Goal: Task Accomplishment & Management: Manage account settings

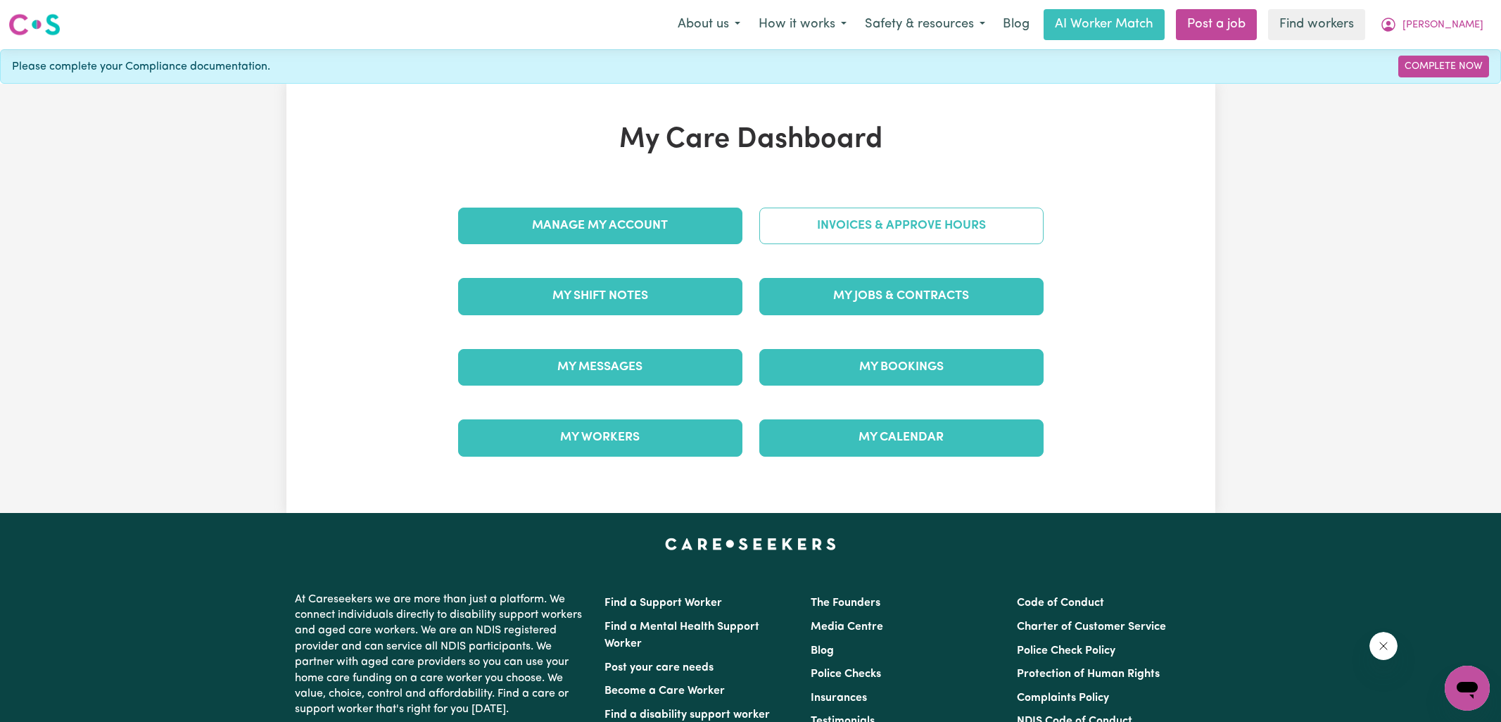
click at [785, 229] on link "Invoices & Approve Hours" at bounding box center [901, 226] width 284 height 37
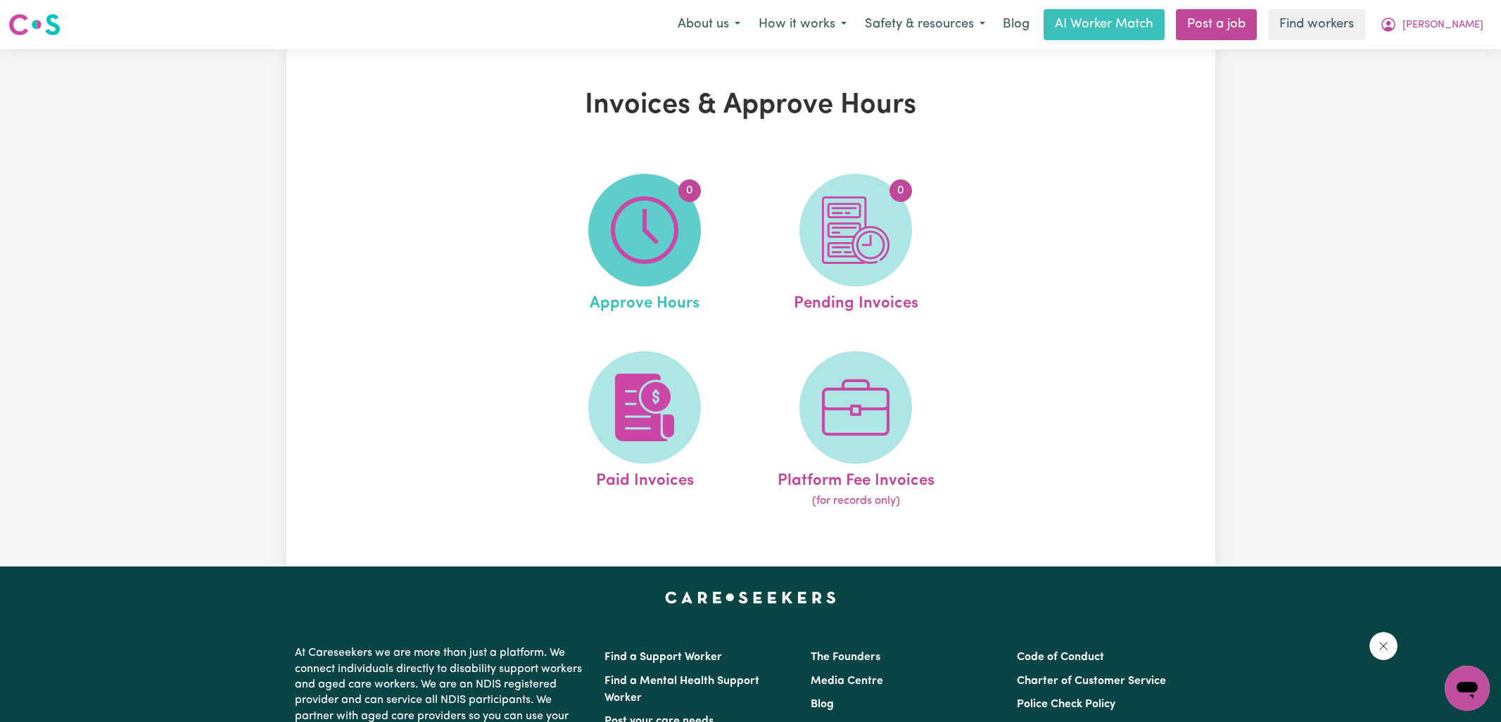
click at [642, 246] on img at bounding box center [645, 230] width 68 height 68
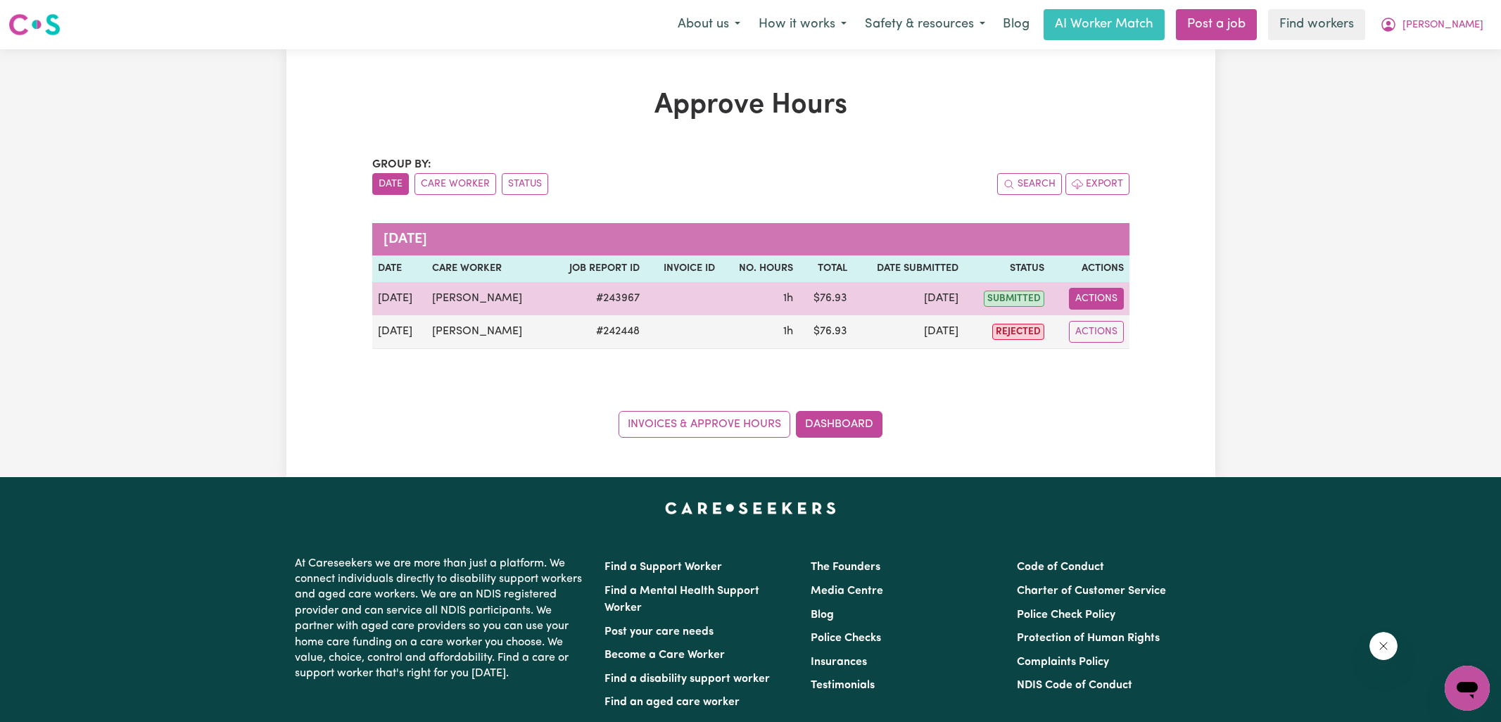
click at [1092, 298] on button "Actions" at bounding box center [1096, 299] width 55 height 22
click at [1096, 326] on link "View Job Report" at bounding box center [1124, 331] width 120 height 28
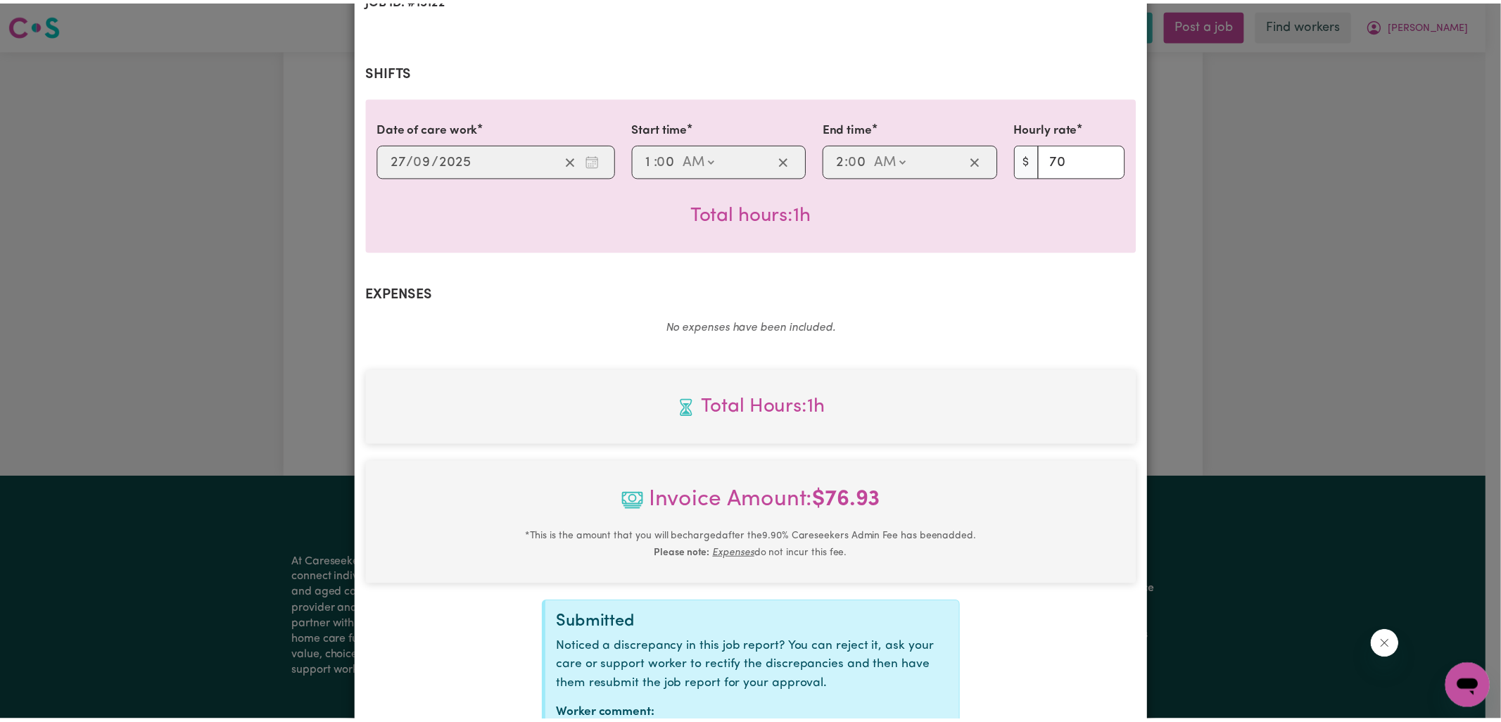
scroll to position [361, 0]
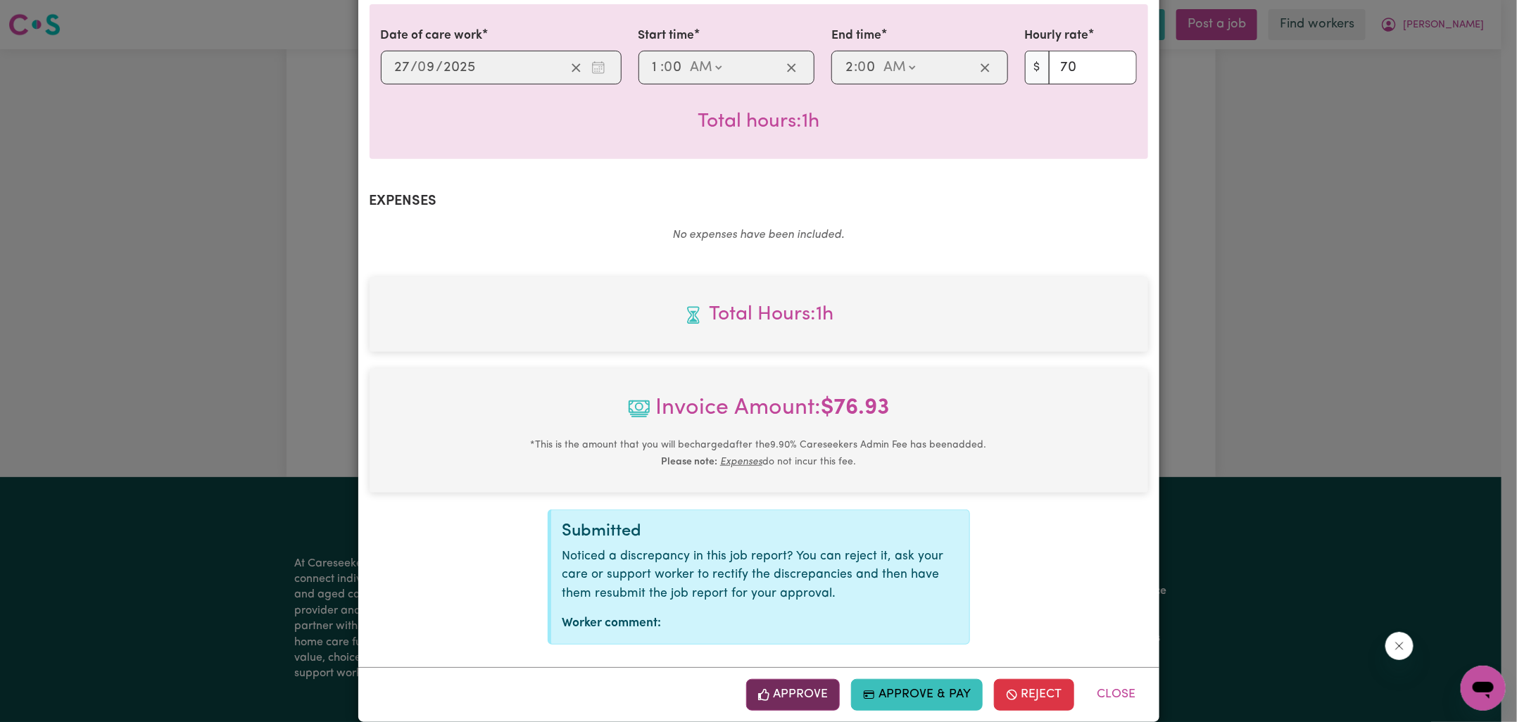
click at [811, 685] on button "Approve" at bounding box center [793, 694] width 94 height 31
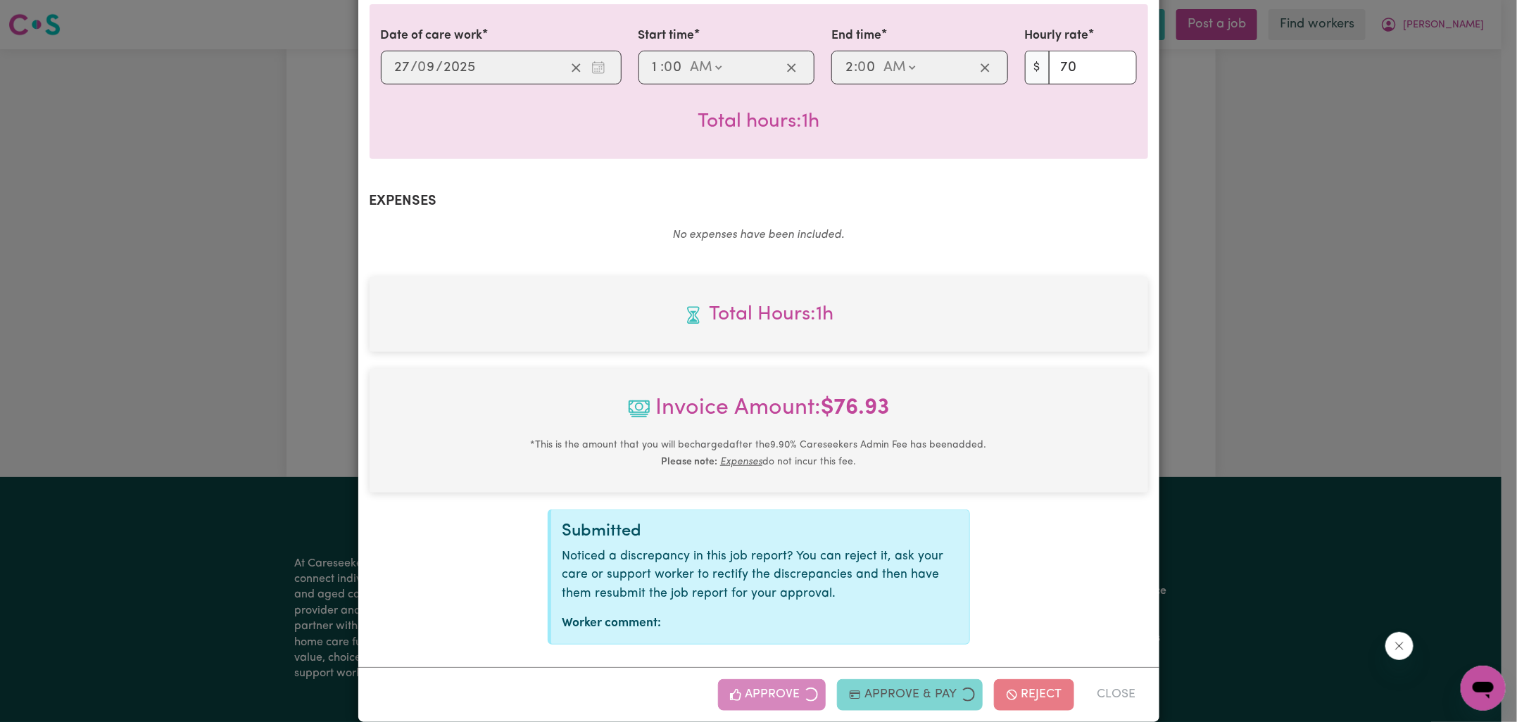
click at [1267, 341] on div "Job Report # 243967 - [PERSON_NAME] Summary Job report # 243967 Client name: [P…" at bounding box center [758, 361] width 1517 height 722
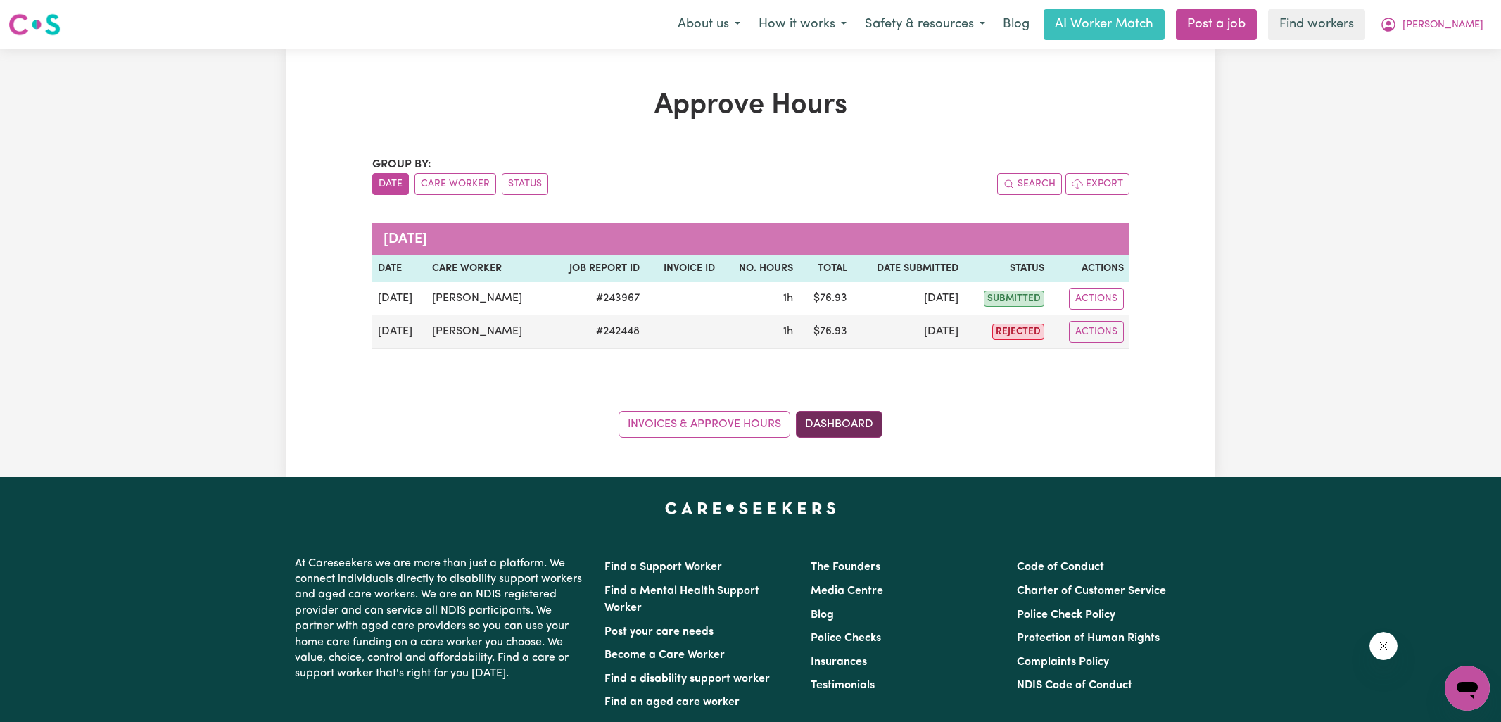
click at [861, 430] on link "Dashboard" at bounding box center [839, 424] width 87 height 27
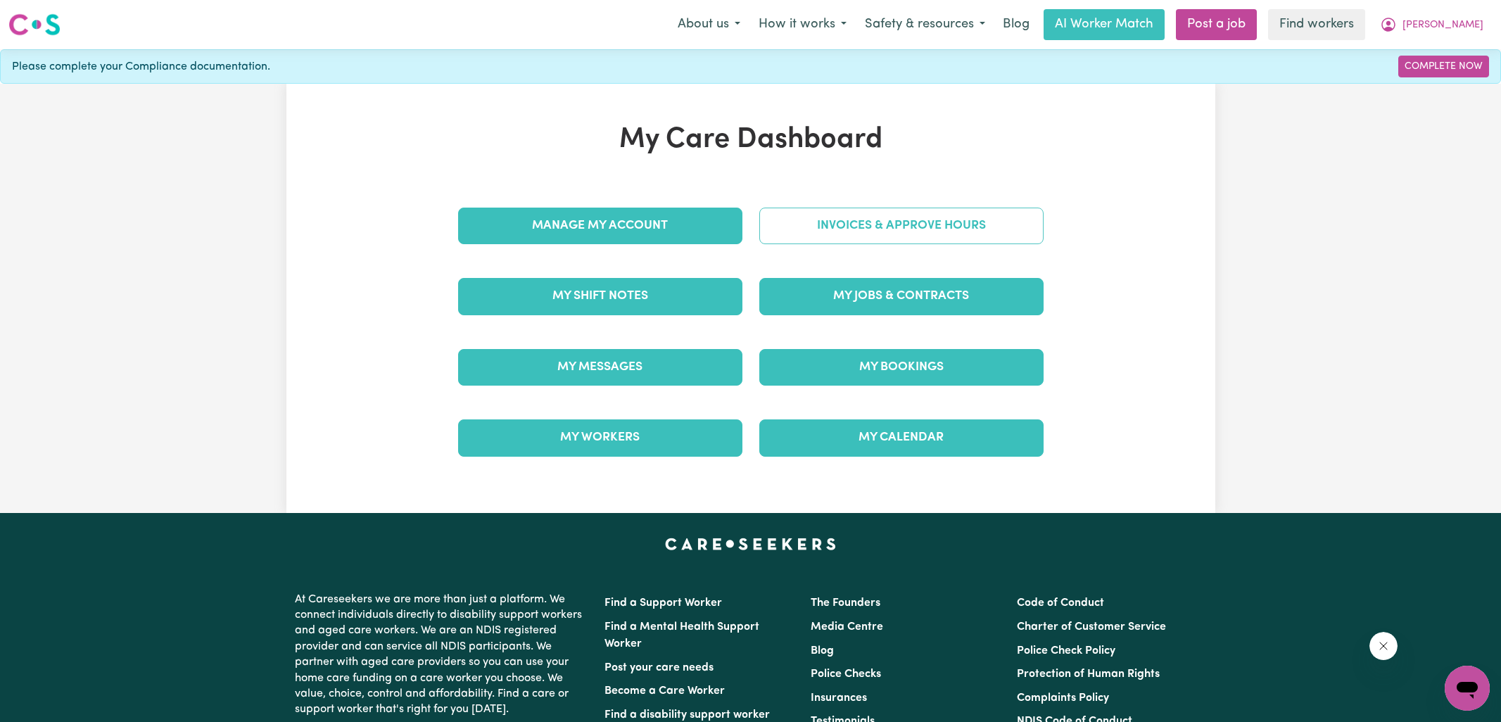
click at [805, 243] on link "Invoices & Approve Hours" at bounding box center [901, 226] width 284 height 37
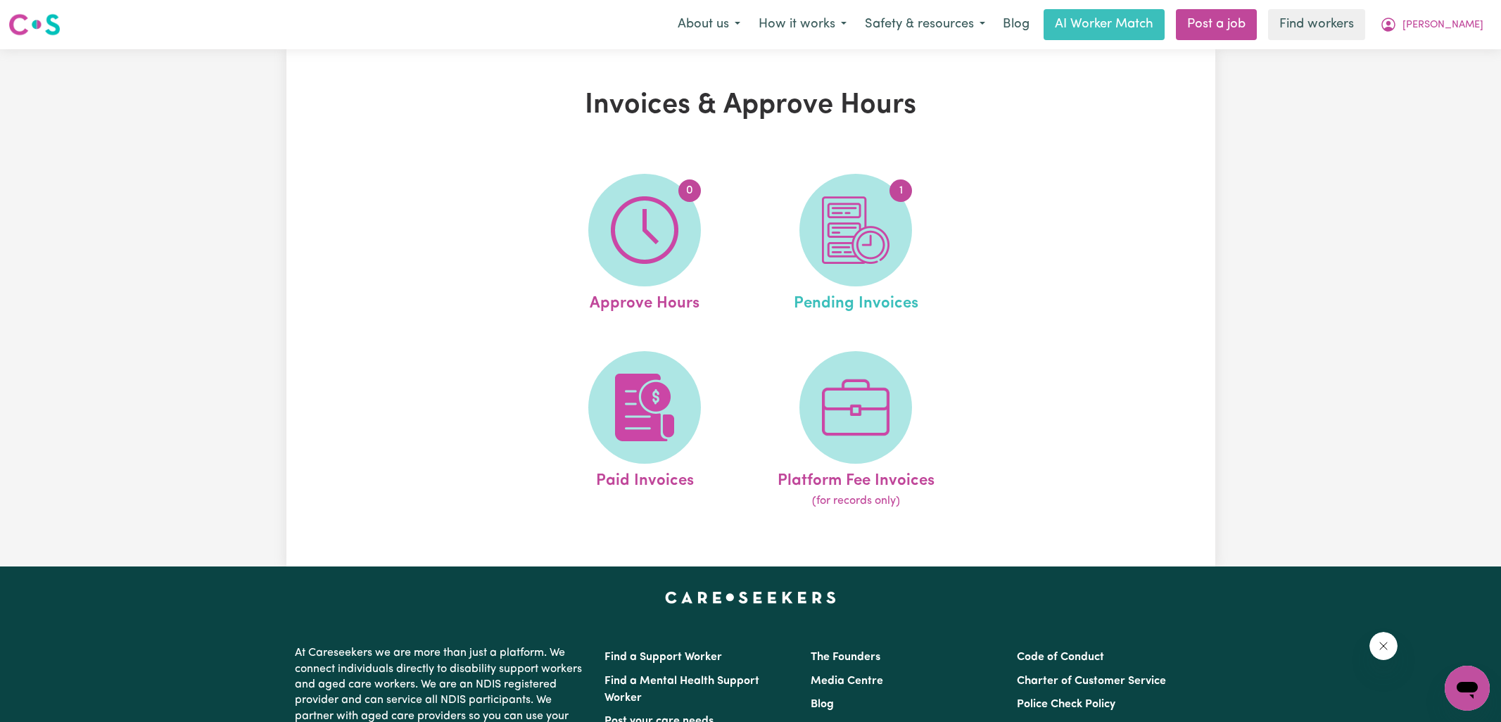
click at [928, 238] on link "1 Pending Invoices" at bounding box center [856, 245] width 203 height 142
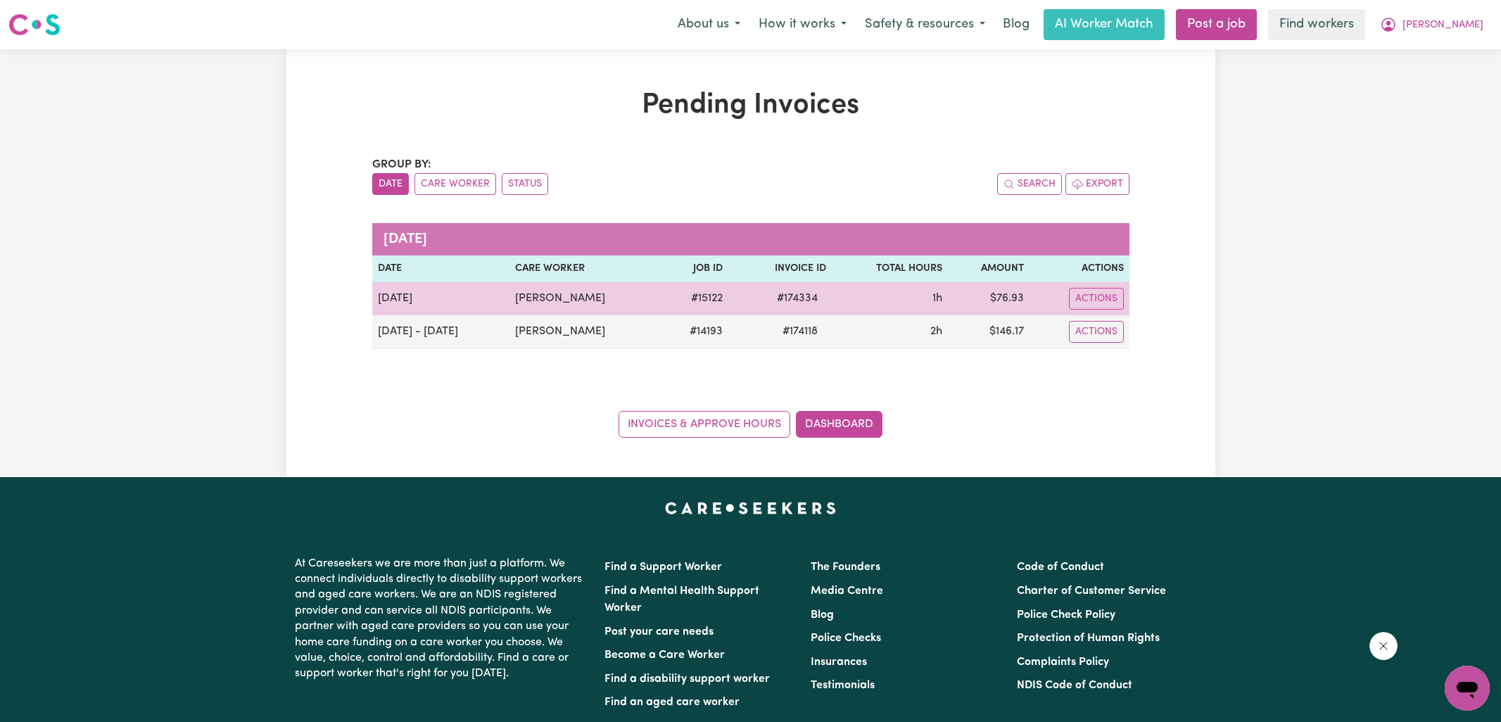
click at [826, 294] on span "# 174334" at bounding box center [798, 298] width 58 height 17
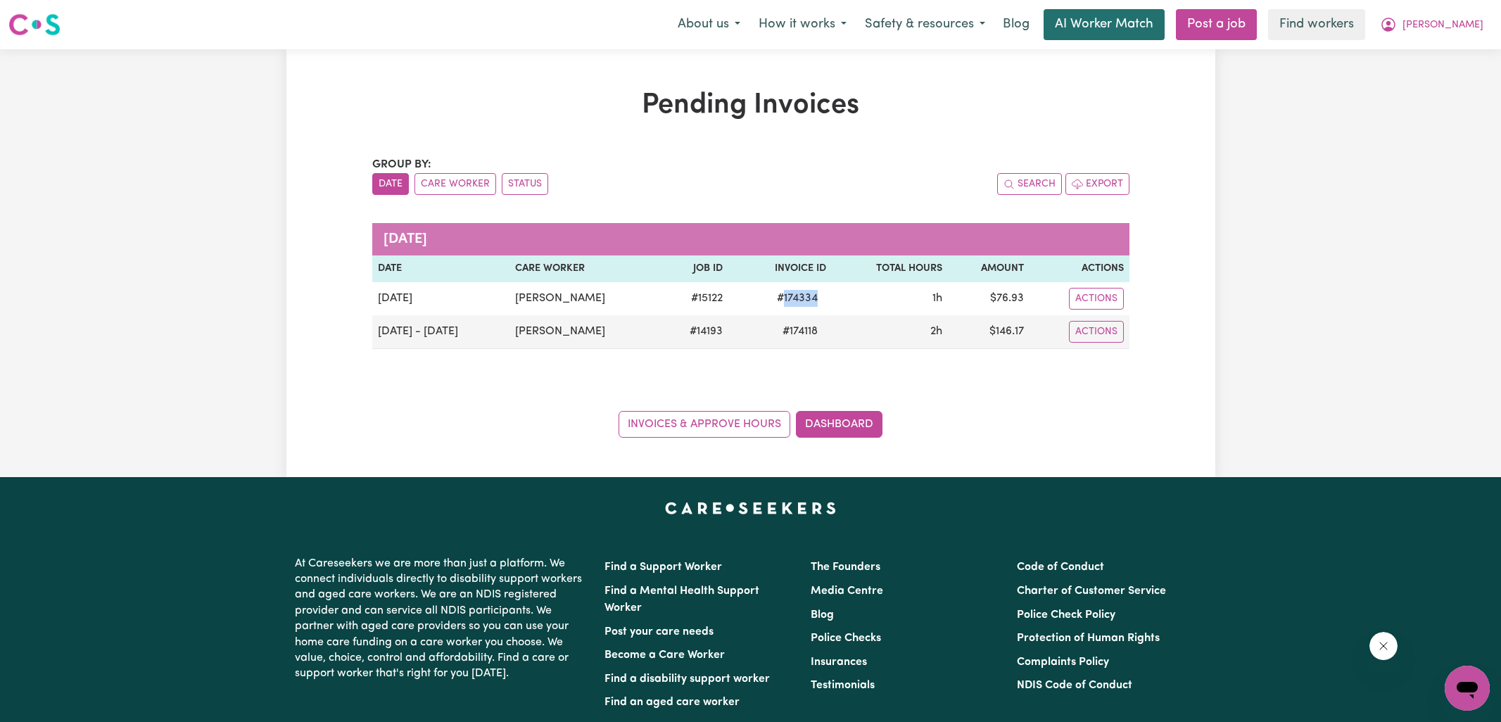
copy span "174334"
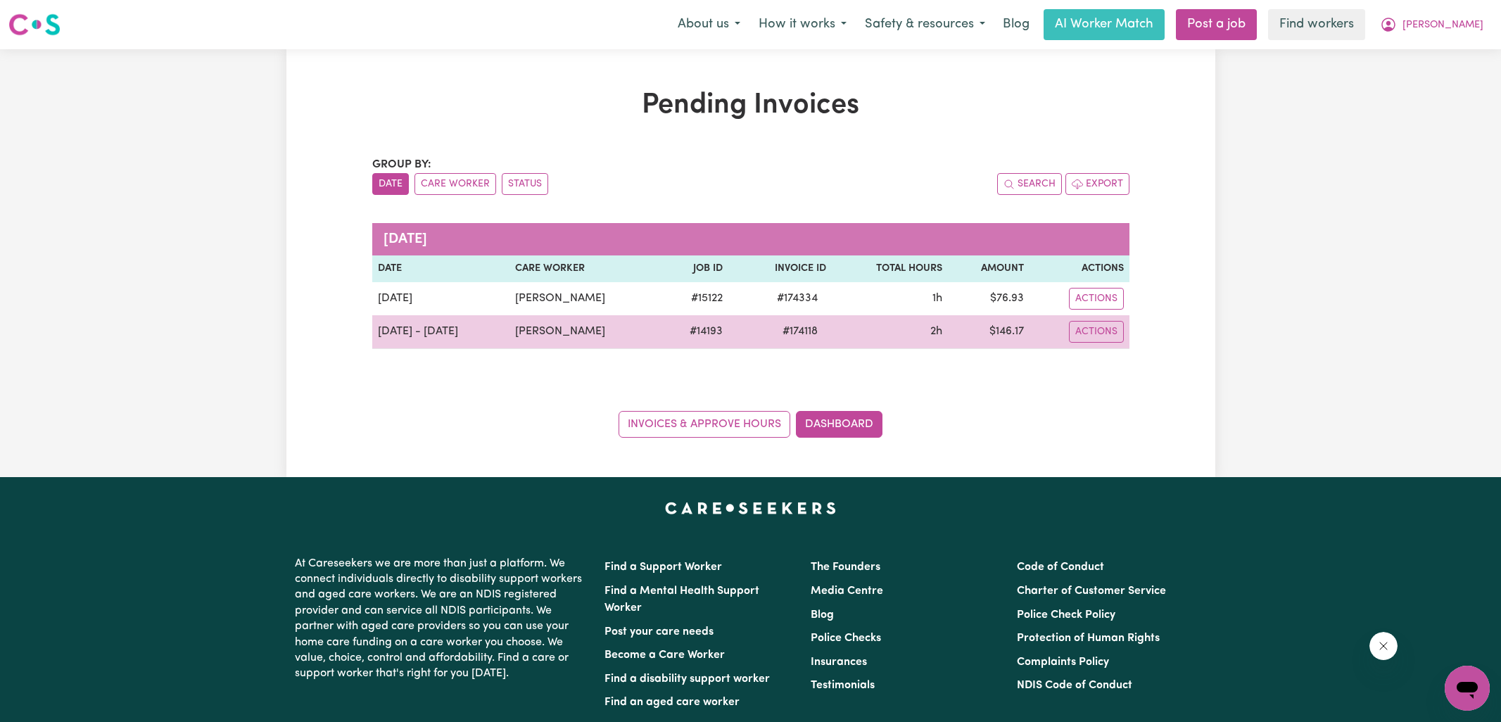
click at [826, 324] on span "# 174118" at bounding box center [800, 331] width 52 height 17
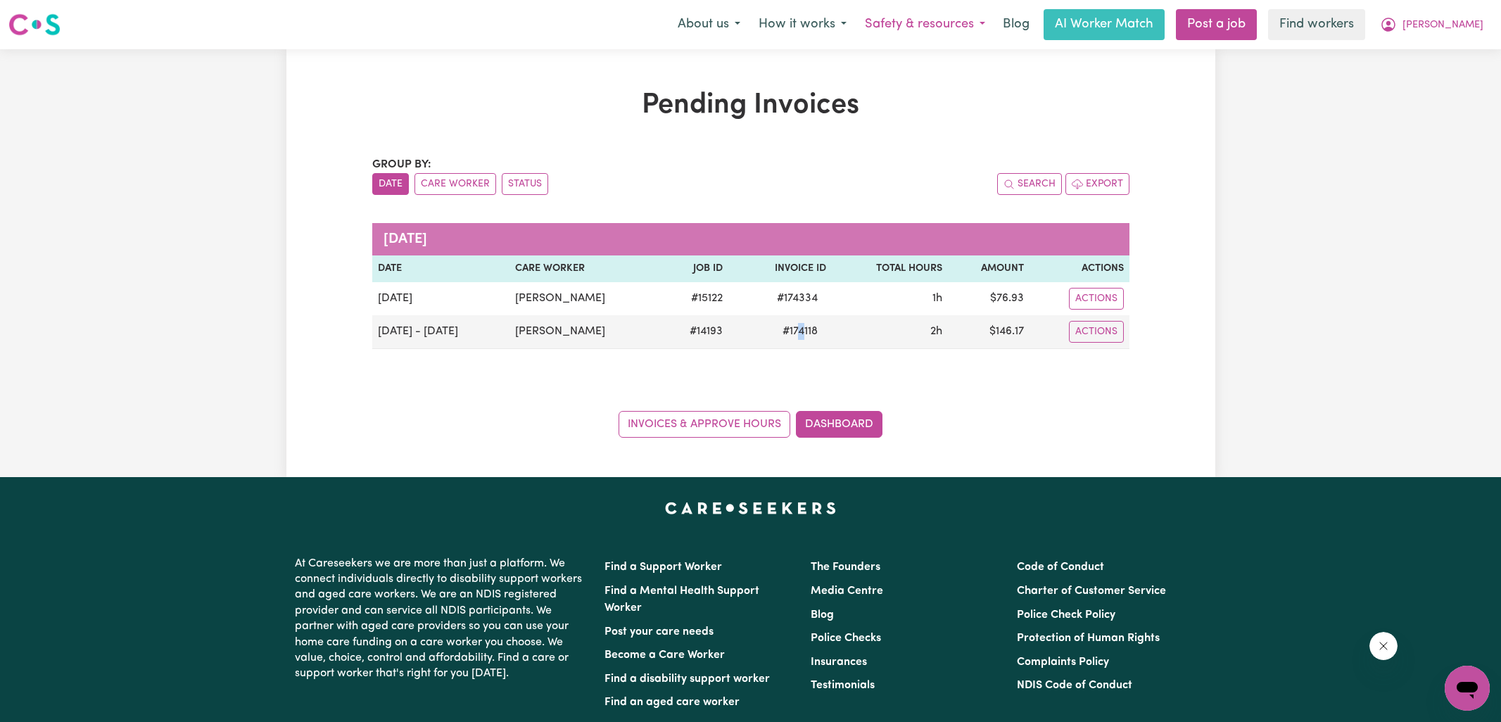
copy span "4"
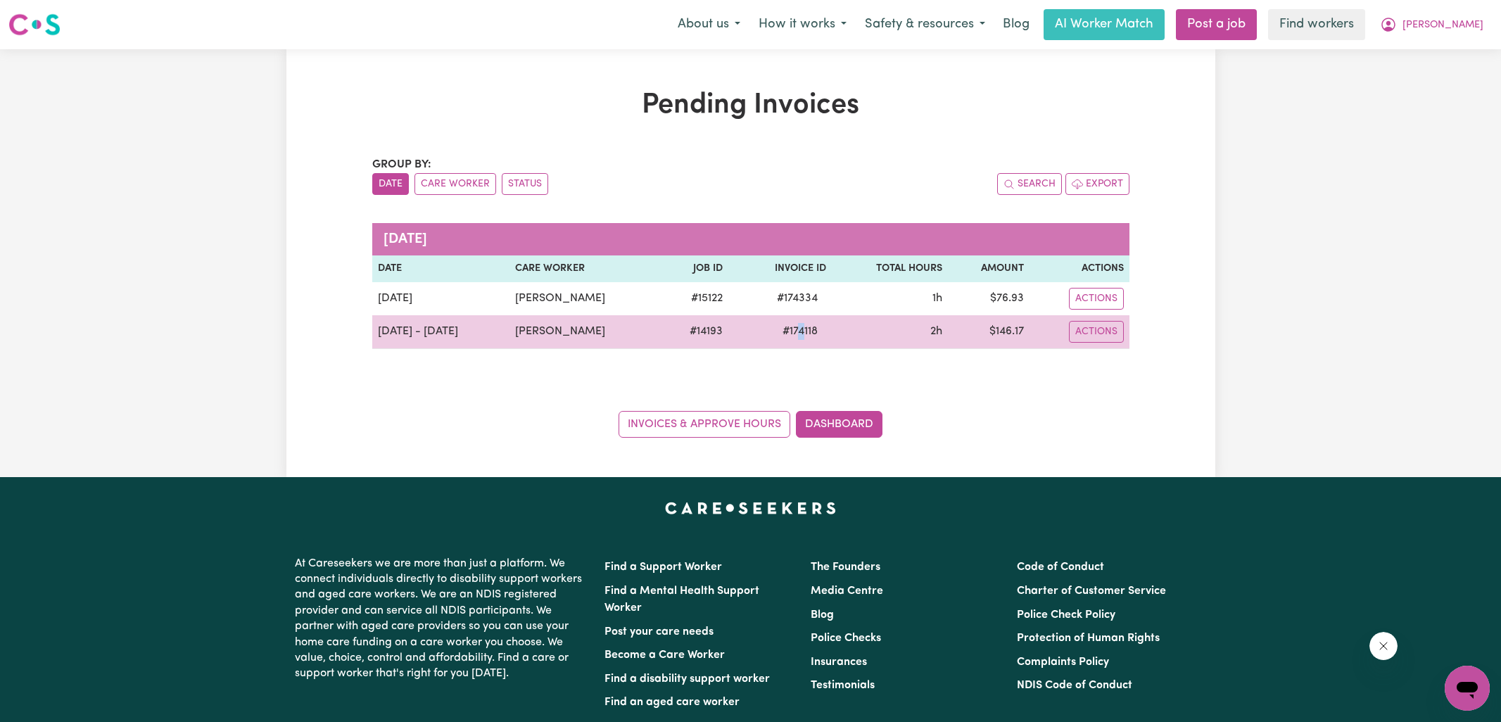
click at [826, 332] on span "# 174118" at bounding box center [800, 331] width 52 height 17
